Goal: Task Accomplishment & Management: Complete application form

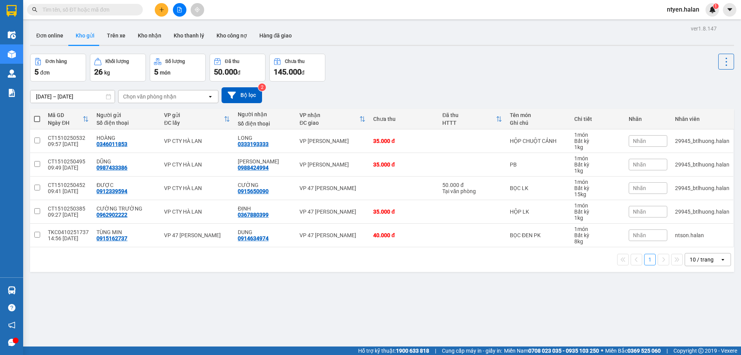
click at [124, 14] on input "text" at bounding box center [87, 9] width 91 height 8
click at [59, 10] on input "text" at bounding box center [87, 9] width 91 height 8
click at [107, 9] on input "text" at bounding box center [87, 9] width 91 height 8
paste input "0372567280"
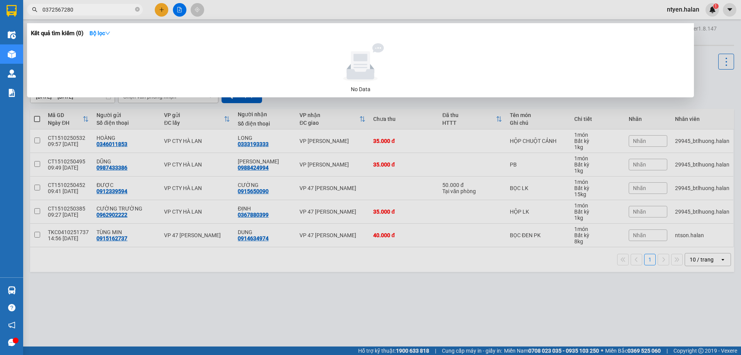
type input "0372567280"
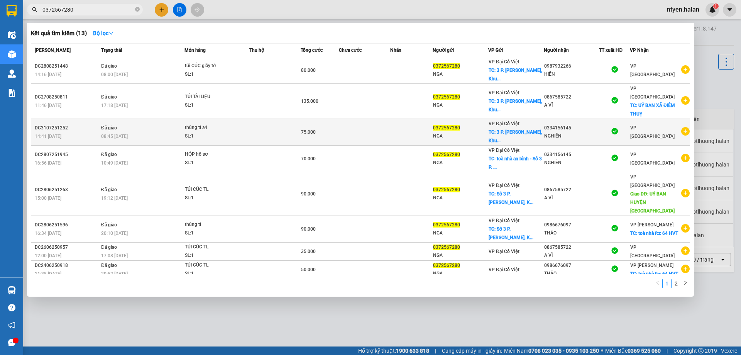
click at [147, 132] on div "08:45 [DATE]" at bounding box center [142, 136] width 83 height 8
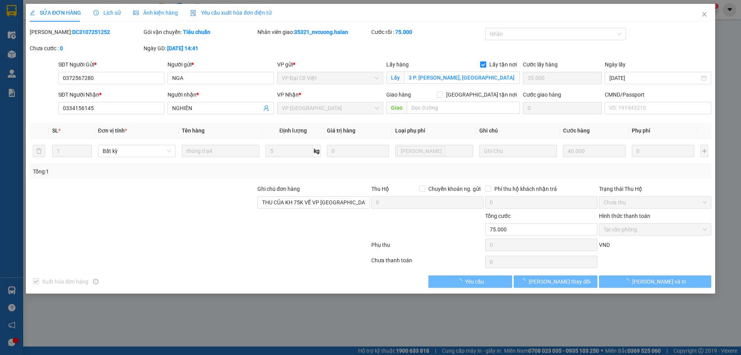
type input "0372567280"
type input "NGA"
checkbox input "true"
type input "3 P. [PERSON_NAME], [GEOGRAPHIC_DATA] thị [GEOGRAPHIC_DATA], [GEOGRAPHIC_DATA],…"
type input "35.000"
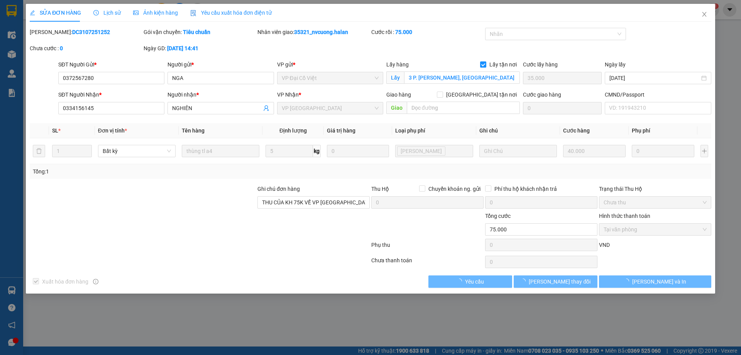
type input "0334156145"
type input "NGHIÊN"
type input "THU CỦA KH 75K VỀ VP [GEOGRAPHIC_DATA]"
type input "0"
type input "75.000"
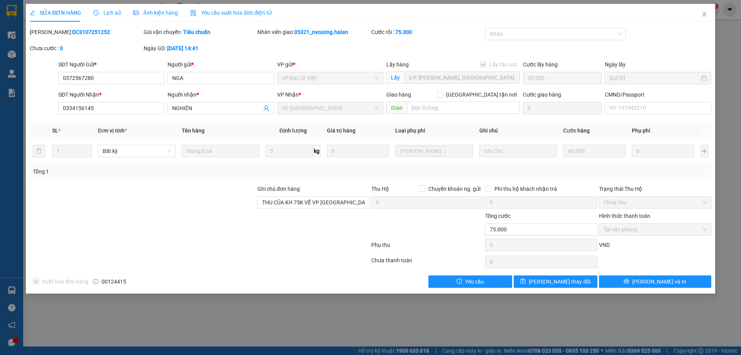
click at [220, 12] on span "Yêu cầu xuất hóa đơn điện tử" at bounding box center [230, 13] width 81 height 6
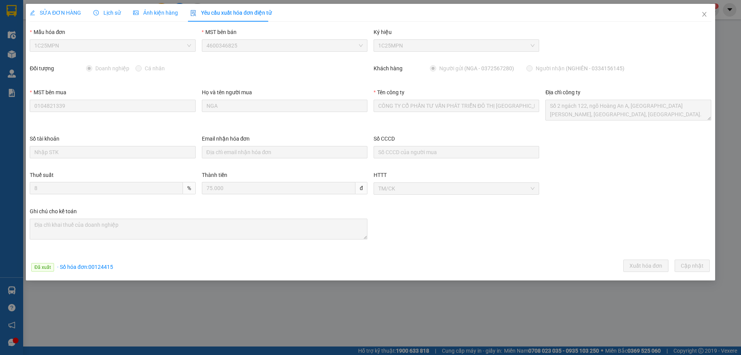
click at [98, 265] on span "· Số hóa đơn: 00124415" at bounding box center [85, 267] width 56 height 6
copy span "00124415"
